Goal: Task Accomplishment & Management: Complete application form

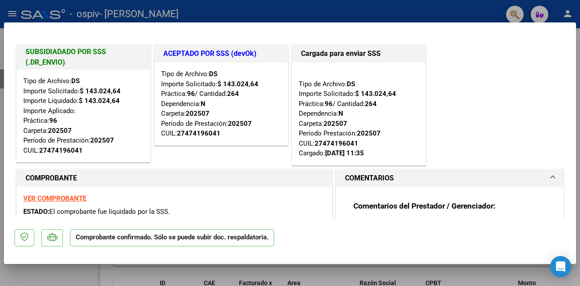
drag, startPoint x: 236, startPoint y: 15, endPoint x: 242, endPoint y: 15, distance: 6.2
click at [237, 15] on div at bounding box center [290, 143] width 580 height 286
type input "$ 0,00"
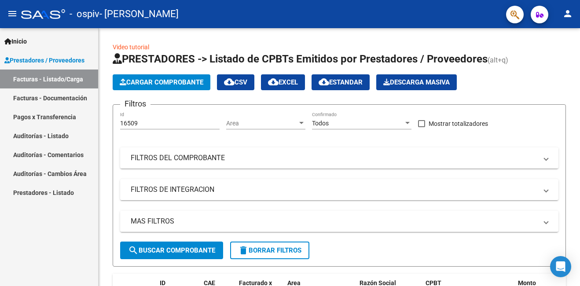
click at [55, 61] on span "Prestadores / Proveedores" at bounding box center [44, 60] width 80 height 10
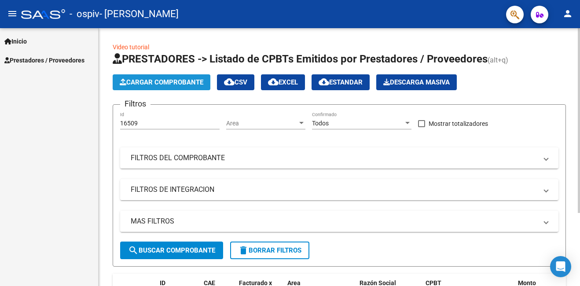
click at [178, 82] on span "Cargar Comprobante" at bounding box center [162, 82] width 84 height 8
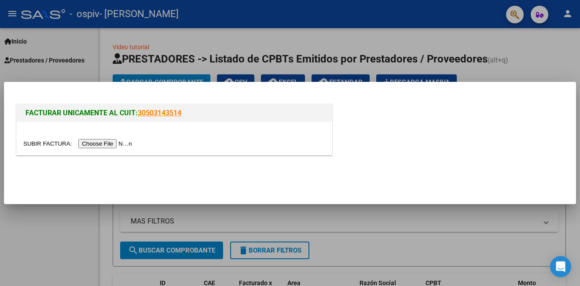
click at [110, 144] on input "file" at bounding box center [78, 143] width 111 height 9
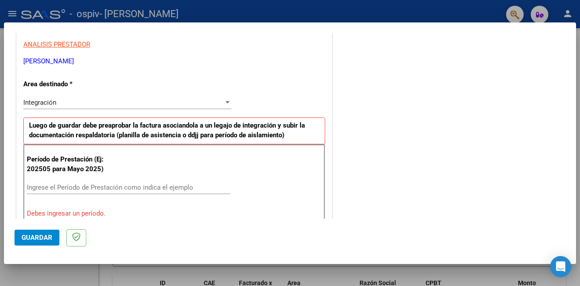
scroll to position [176, 0]
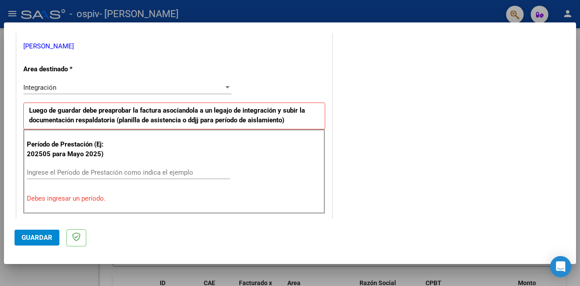
click at [143, 173] on input "Ingrese el Período de Prestación como indica el ejemplo" at bounding box center [128, 173] width 203 height 8
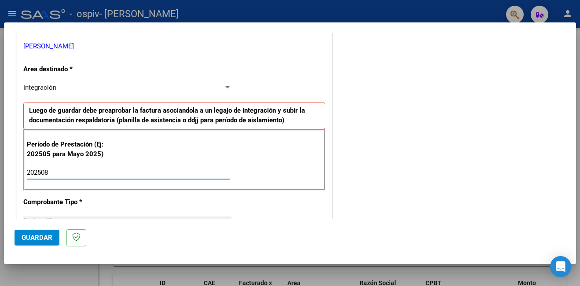
type input "202508"
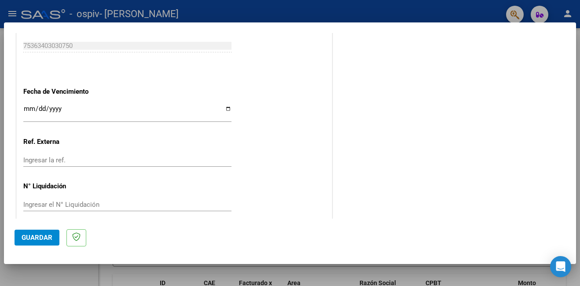
scroll to position [589, 0]
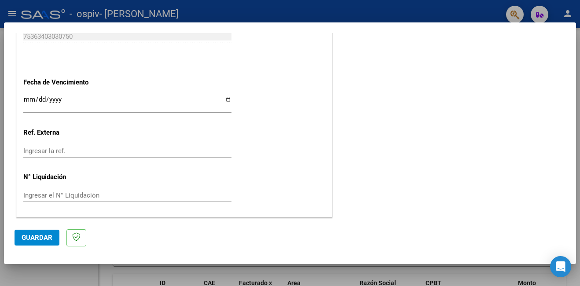
click at [40, 235] on span "Guardar" at bounding box center [37, 238] width 31 height 8
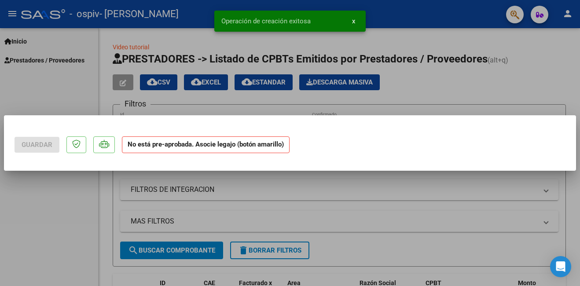
scroll to position [0, 0]
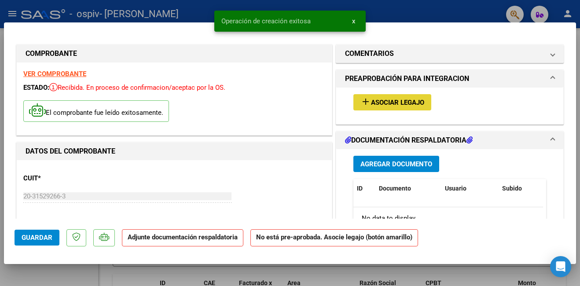
click at [383, 104] on span "Asociar Legajo" at bounding box center [397, 103] width 53 height 8
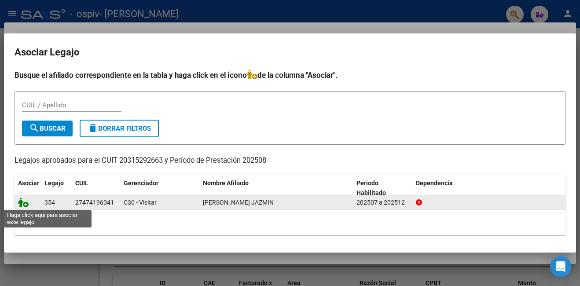
click at [24, 205] on icon at bounding box center [23, 203] width 11 height 10
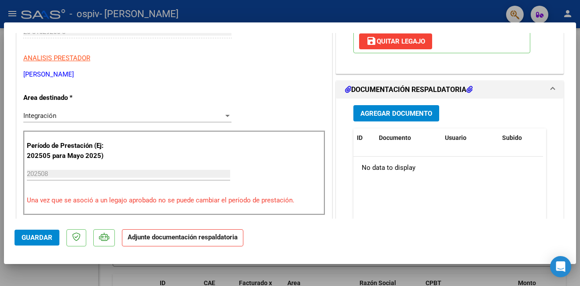
scroll to position [176, 0]
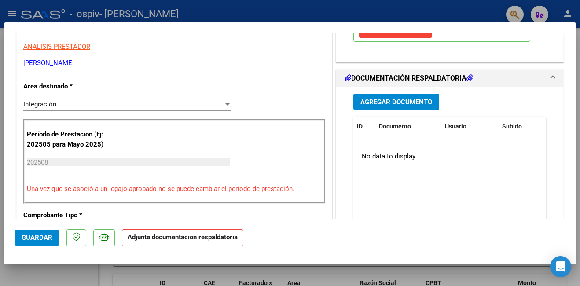
click at [406, 103] on span "Agregar Documento" at bounding box center [397, 102] width 72 height 8
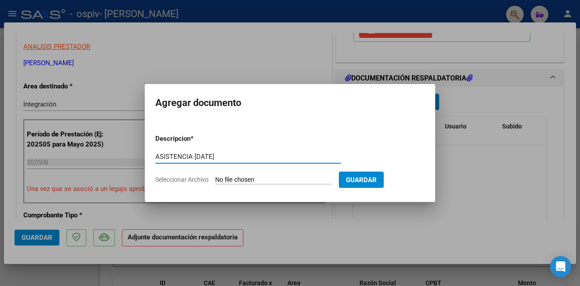
type input "ASISTENCIA [DATE]"
click at [196, 176] on span "Seleccionar Archivo" at bounding box center [181, 179] width 53 height 7
click at [215, 176] on input "Seleccionar Archivo" at bounding box center [273, 180] width 117 height 8
type input "C:\fakepath\[PERSON_NAME][DATE].pdf"
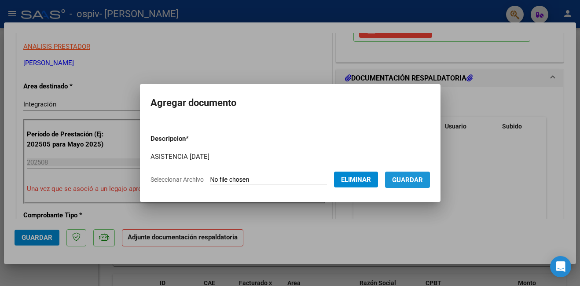
click at [423, 183] on span "Guardar" at bounding box center [407, 180] width 31 height 8
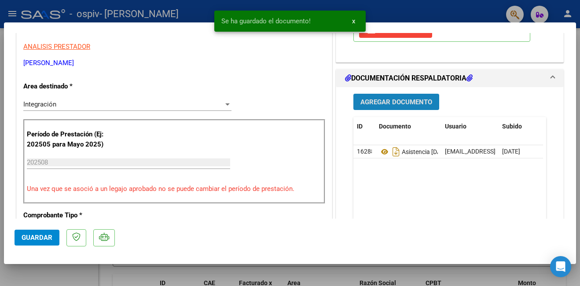
click at [415, 100] on span "Agregar Documento" at bounding box center [397, 102] width 72 height 8
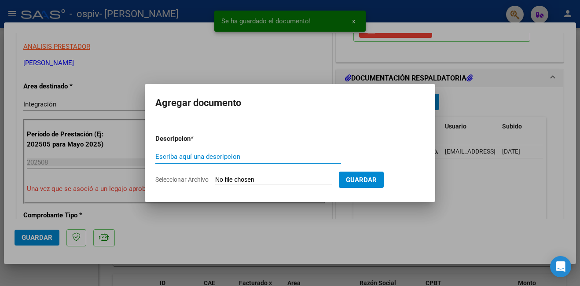
click at [265, 181] on input "Seleccionar Archivo" at bounding box center [273, 180] width 117 height 8
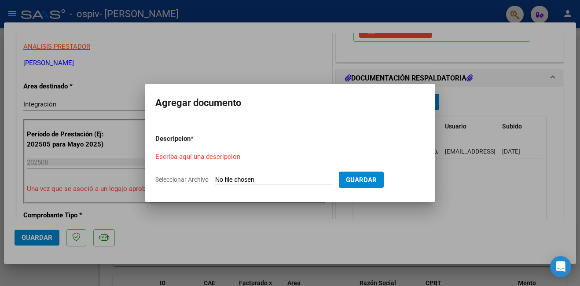
type input "C:\fakepath\[PERSON_NAME] [DATE].pdf"
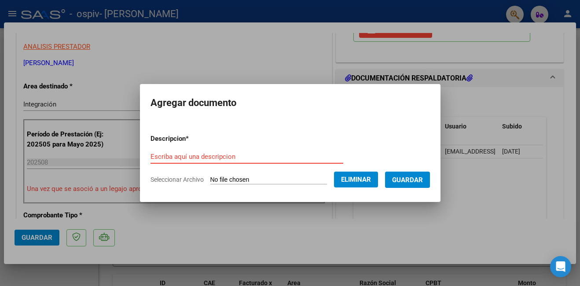
click at [225, 159] on input "Escriba aquí una descripcion" at bounding box center [247, 157] width 193 height 8
type input "AUTORIZACION LUNA 2025"
click at [423, 177] on span "Guardar" at bounding box center [407, 180] width 31 height 8
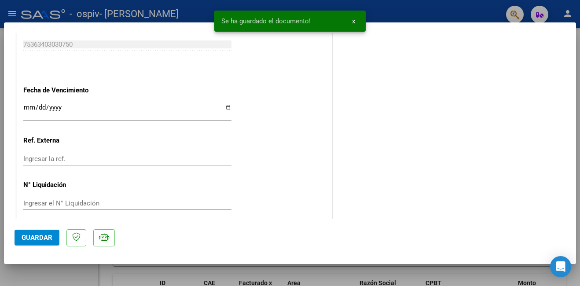
scroll to position [602, 0]
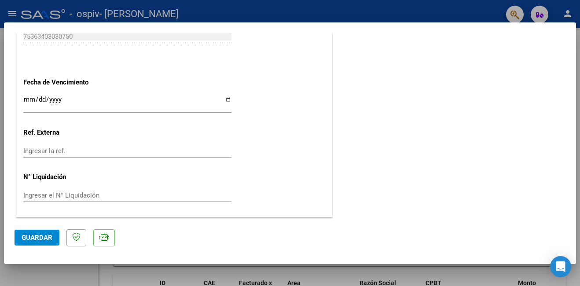
click at [37, 236] on span "Guardar" at bounding box center [37, 238] width 31 height 8
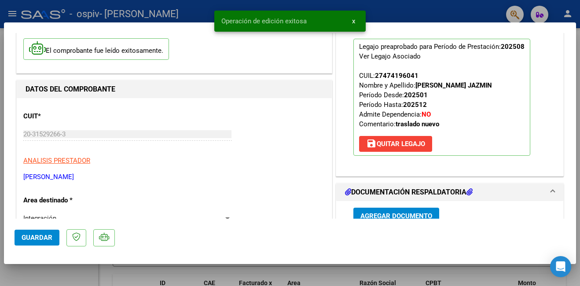
scroll to position [0, 0]
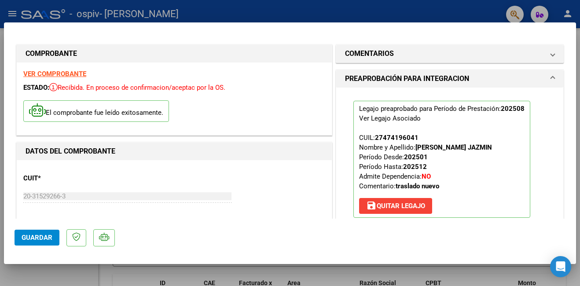
click at [345, 9] on div at bounding box center [290, 143] width 580 height 286
type input "$ 0,00"
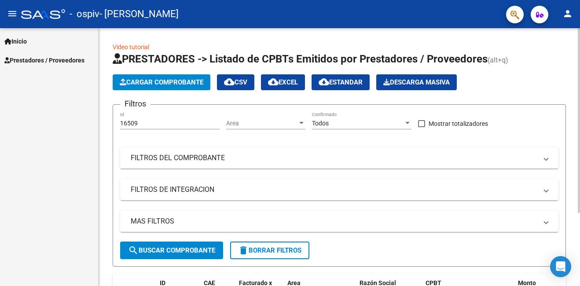
click at [203, 248] on span "search Buscar Comprobante" at bounding box center [171, 251] width 87 height 8
click at [40, 41] on link "Inicio" at bounding box center [49, 41] width 98 height 19
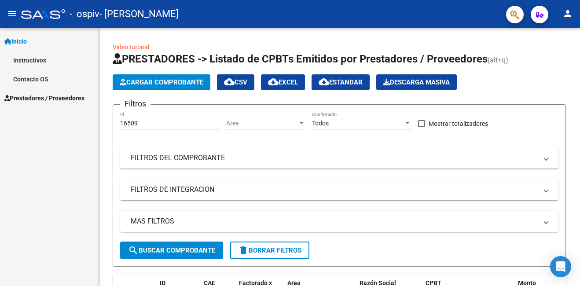
click at [32, 99] on span "Prestadores / Proveedores" at bounding box center [44, 98] width 80 height 10
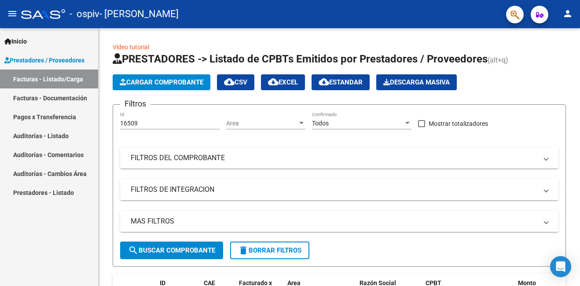
click at [63, 100] on link "Facturas - Documentación" at bounding box center [49, 98] width 98 height 19
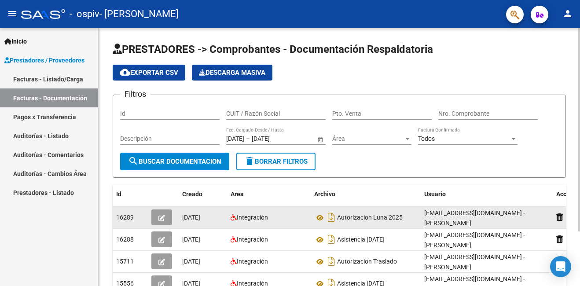
scroll to position [44, 0]
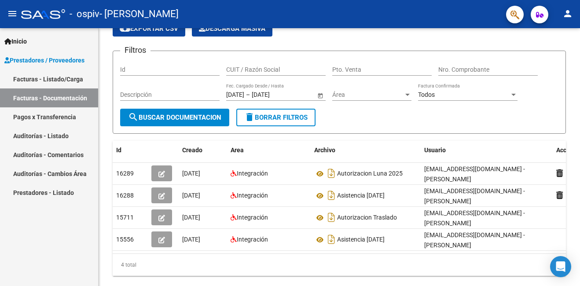
click at [65, 118] on link "Pagos x Transferencia" at bounding box center [49, 116] width 98 height 19
